Goal: Transaction & Acquisition: Book appointment/travel/reservation

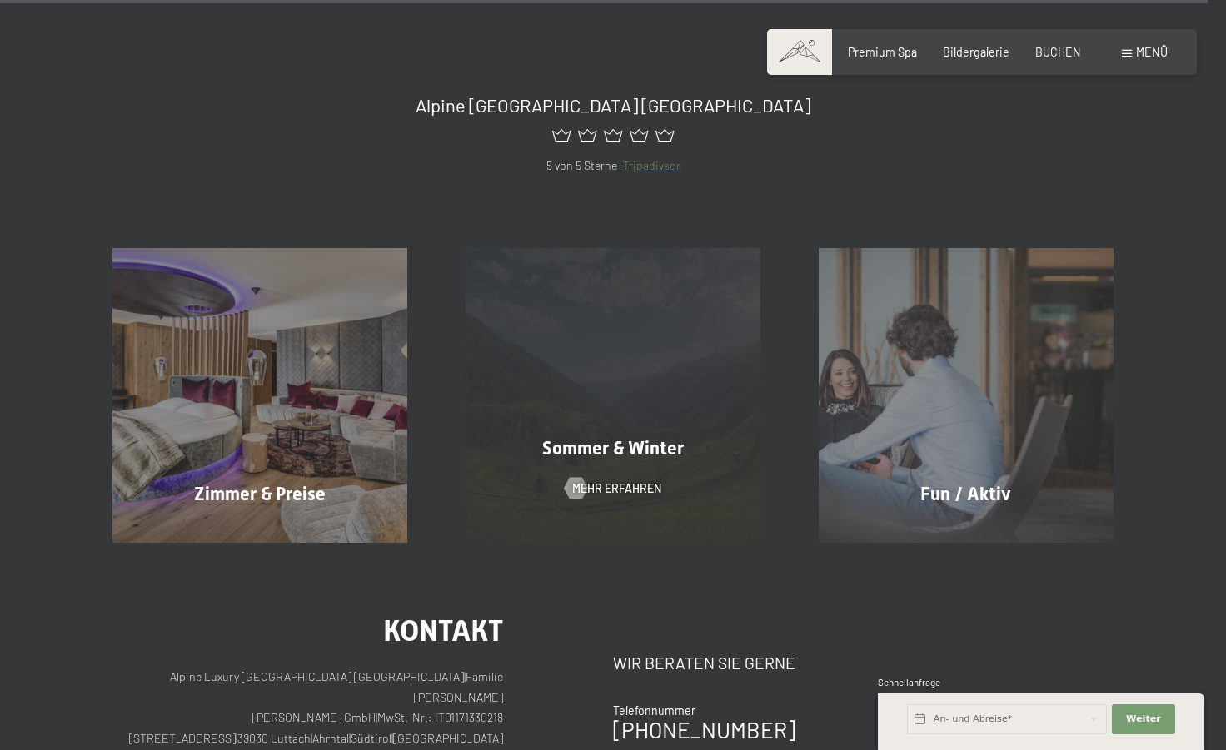
scroll to position [7661, 0]
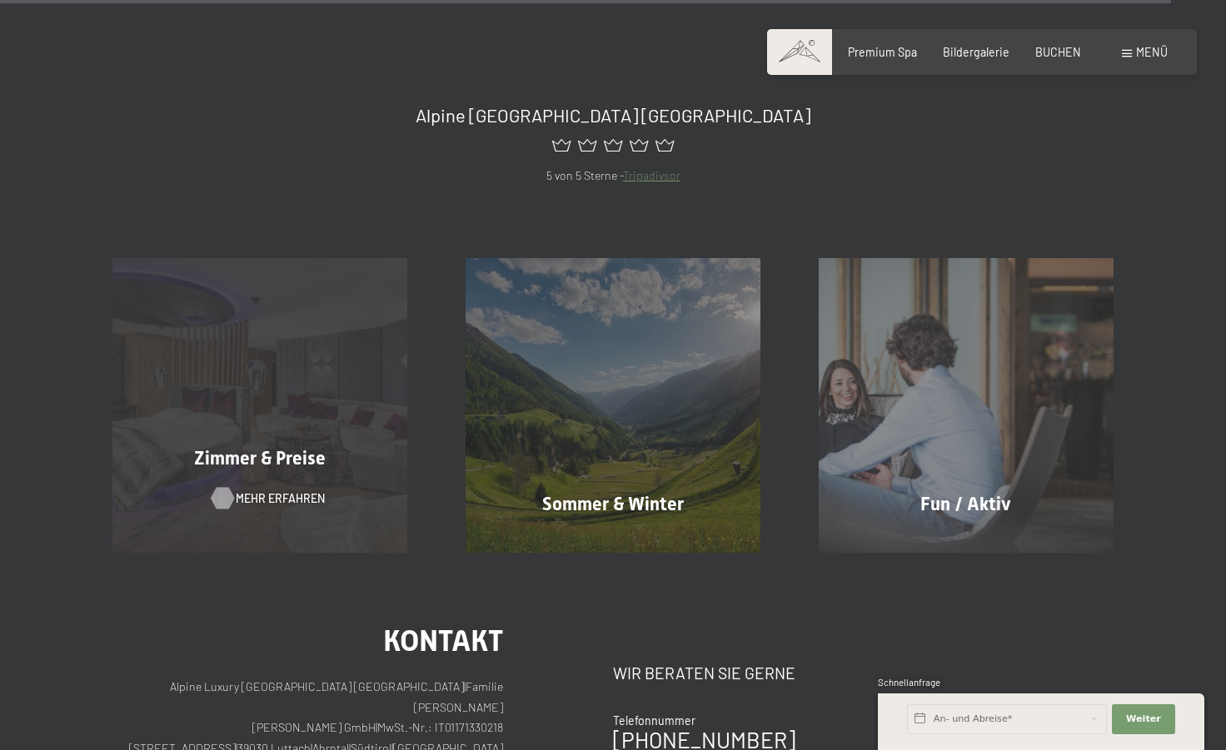
click at [252, 490] on span "Mehr erfahren" at bounding box center [280, 498] width 89 height 17
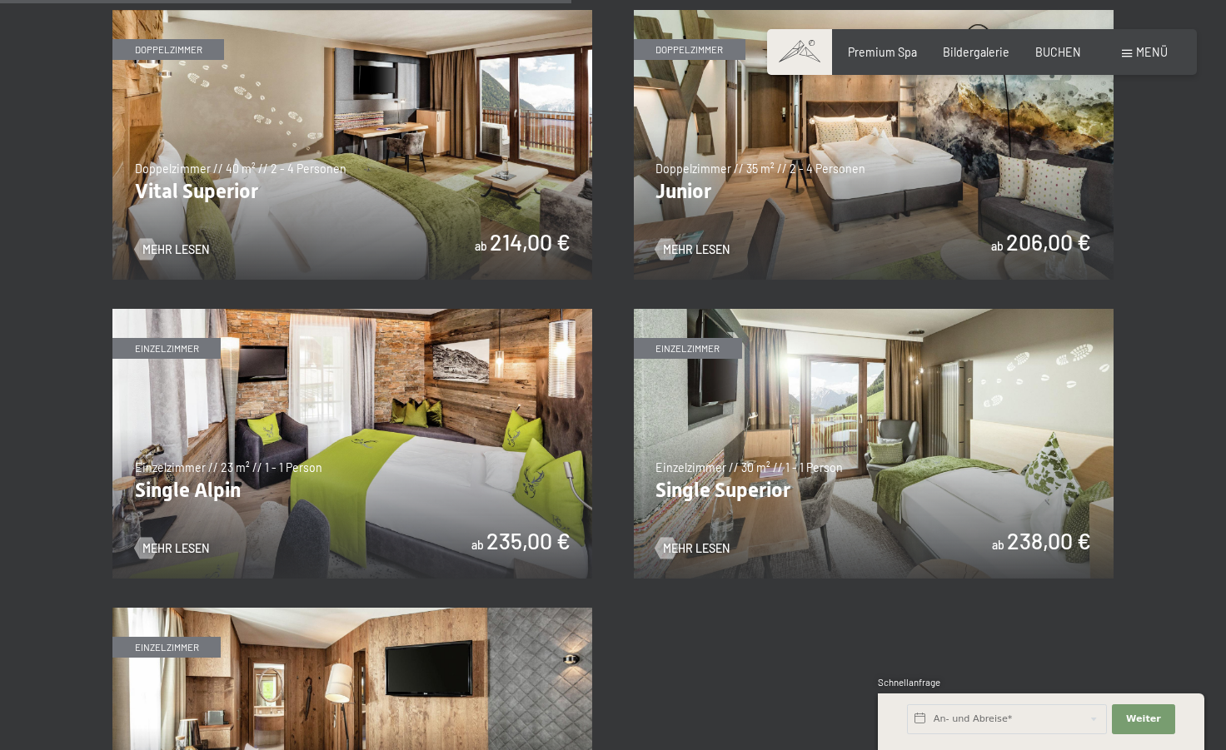
scroll to position [2082, 0]
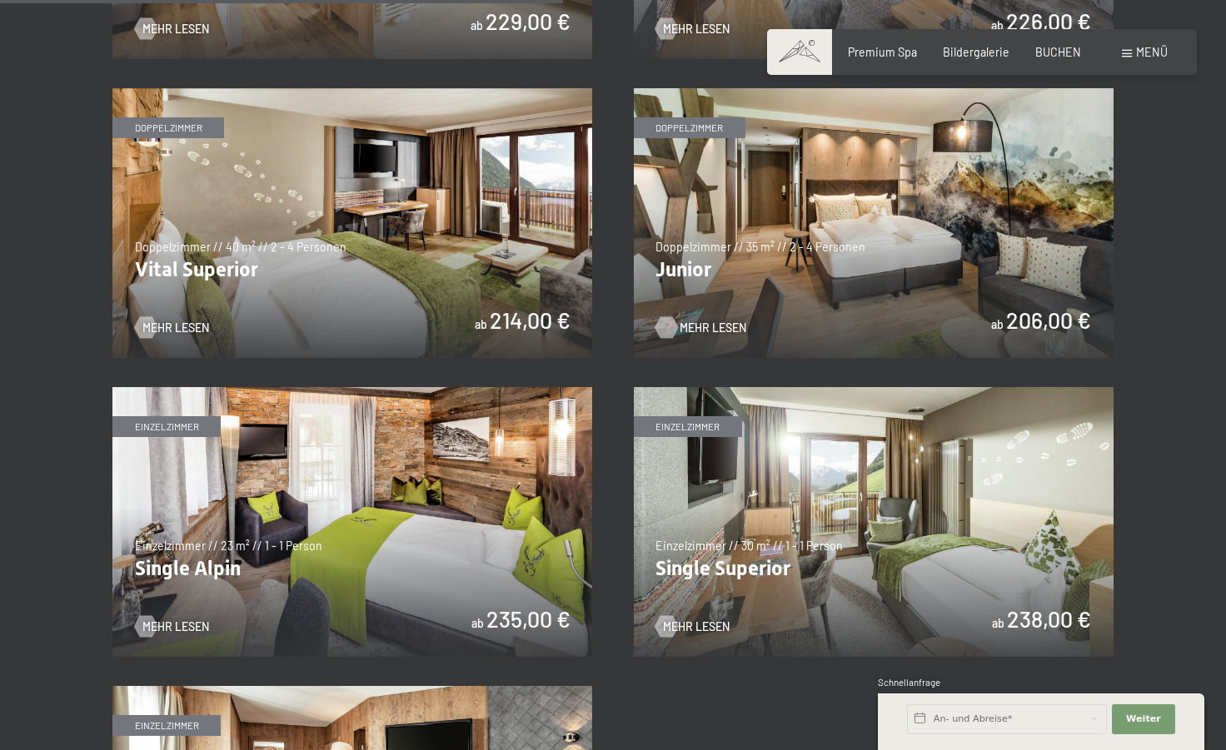
click at [703, 321] on span "Mehr Lesen" at bounding box center [713, 328] width 67 height 17
click at [505, 321] on img at bounding box center [352, 223] width 480 height 270
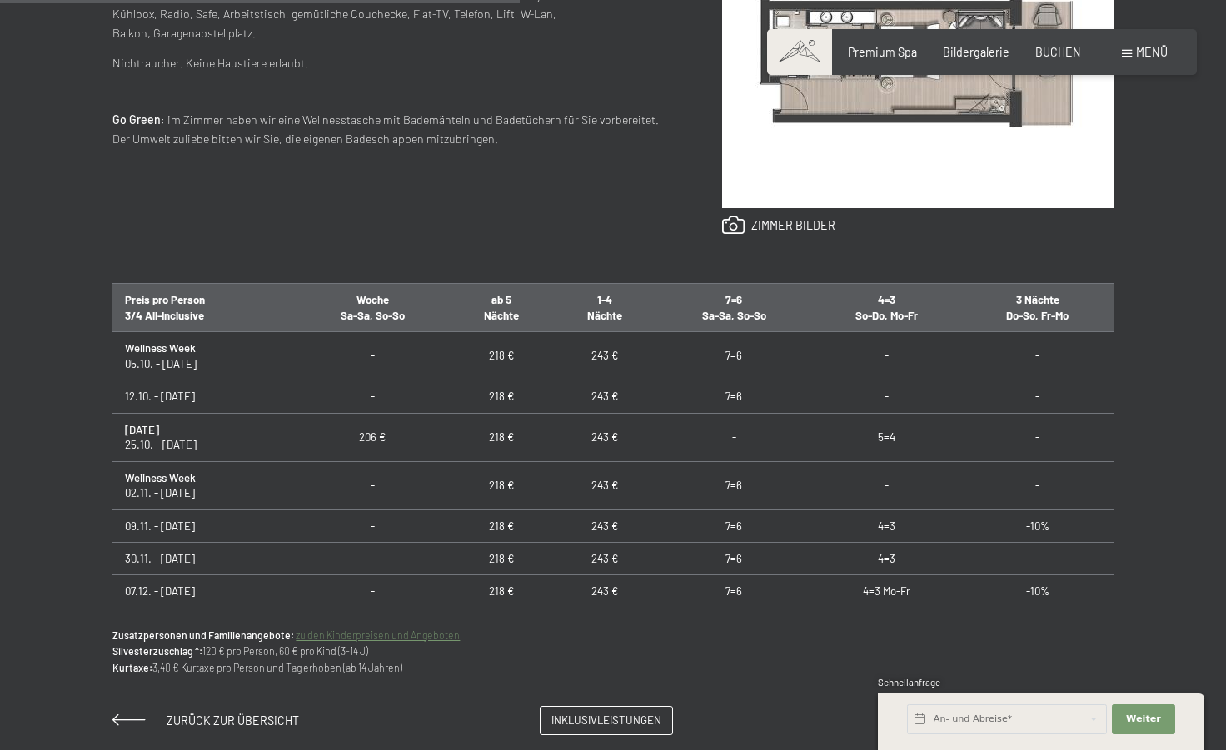
scroll to position [916, 0]
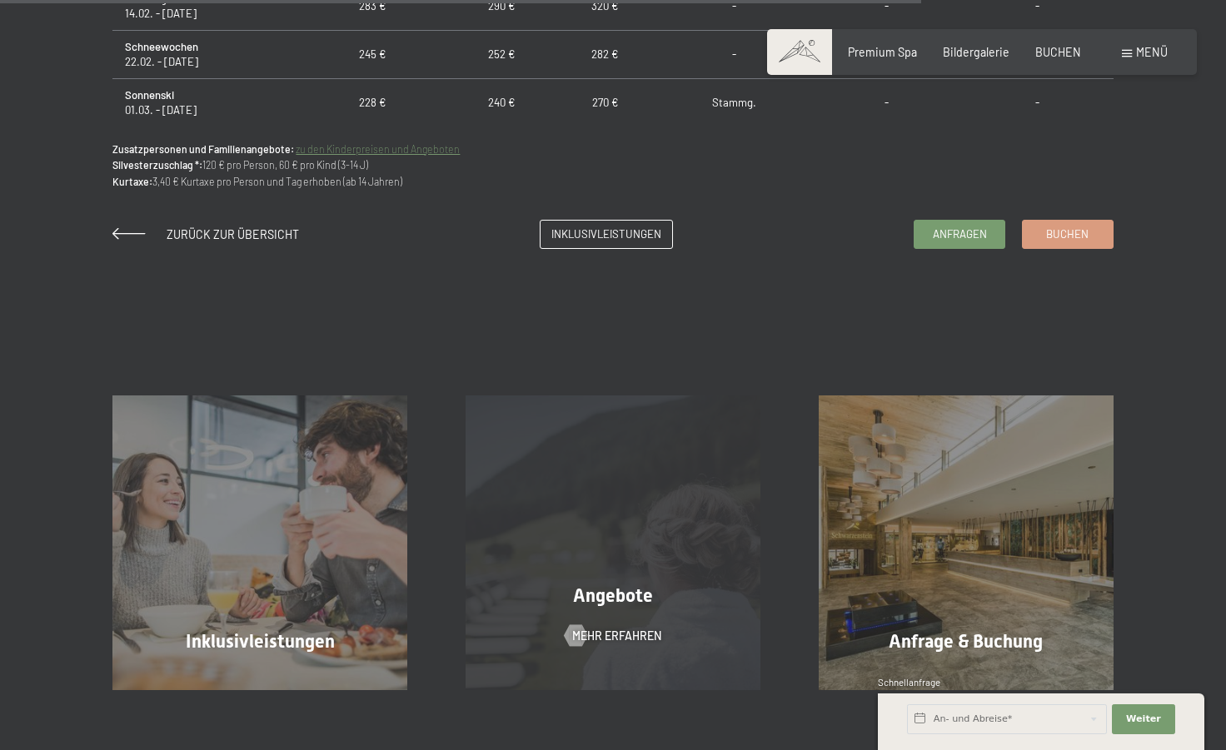
scroll to position [1499, 0]
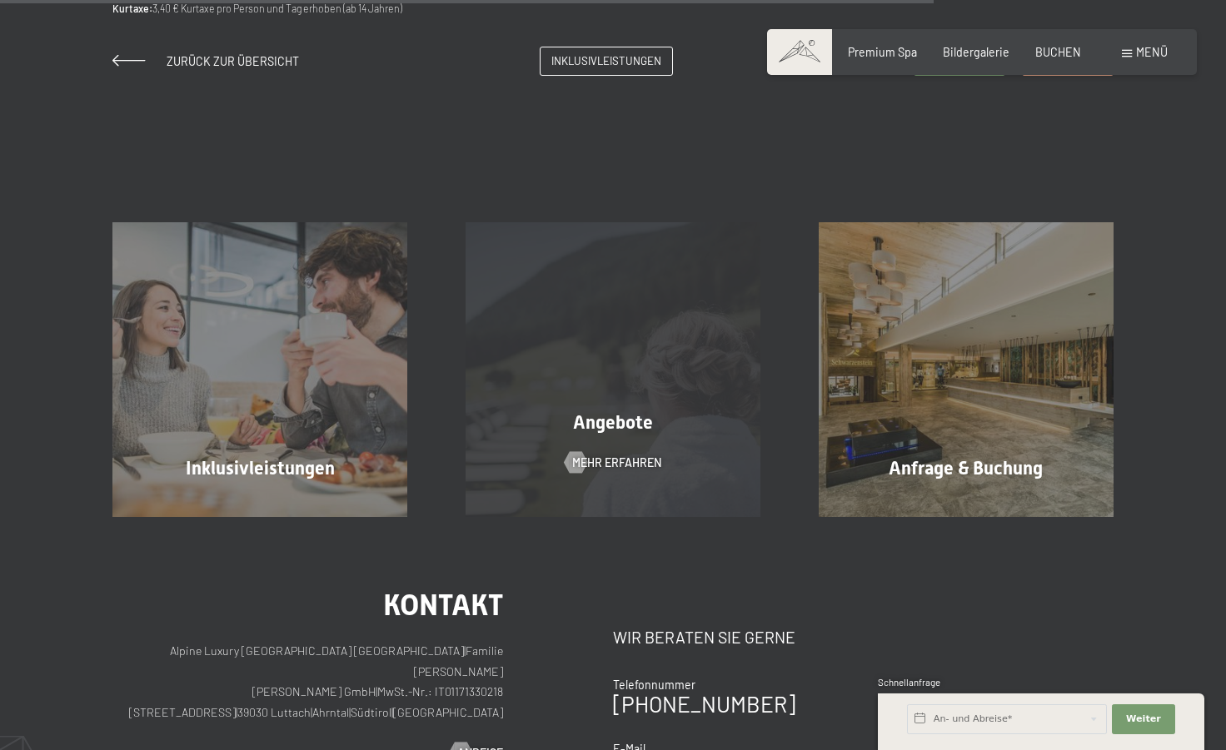
click at [612, 453] on div "Angebote Mehr erfahren" at bounding box center [612, 369] width 353 height 294
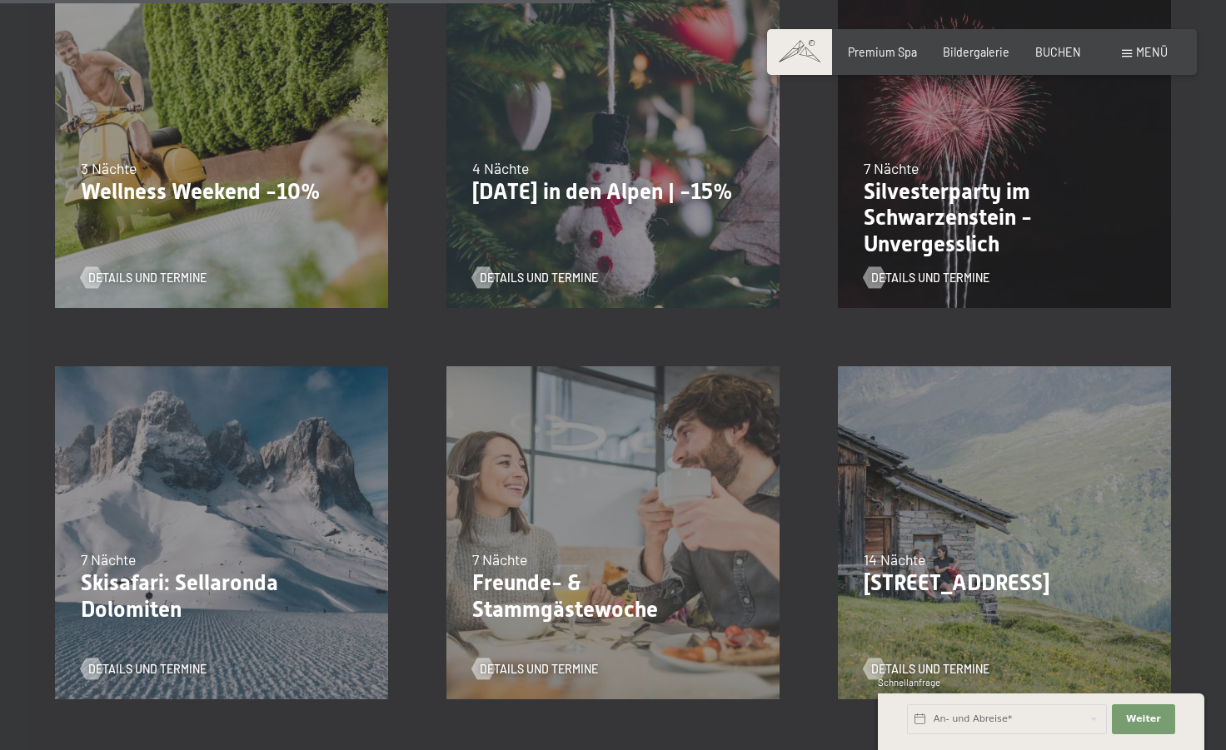
scroll to position [1332, 0]
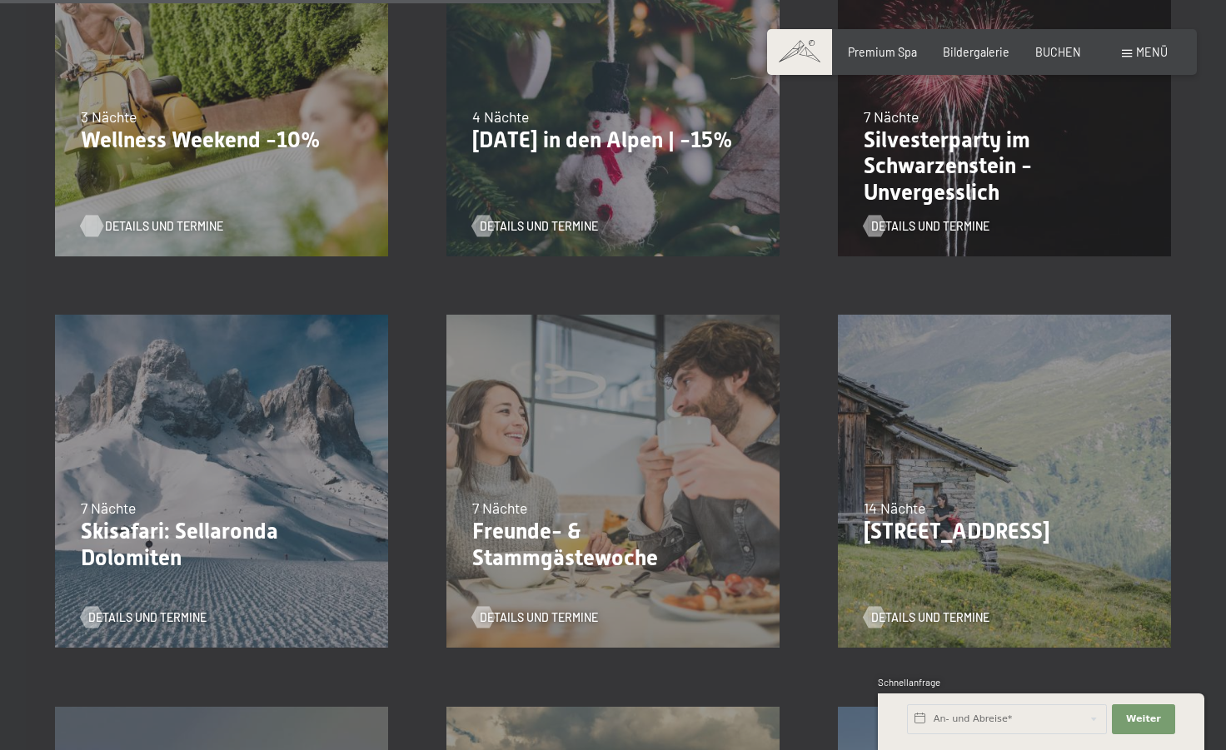
click at [134, 222] on span "Details und Termine" at bounding box center [164, 226] width 118 height 17
